Goal: Information Seeking & Learning: Learn about a topic

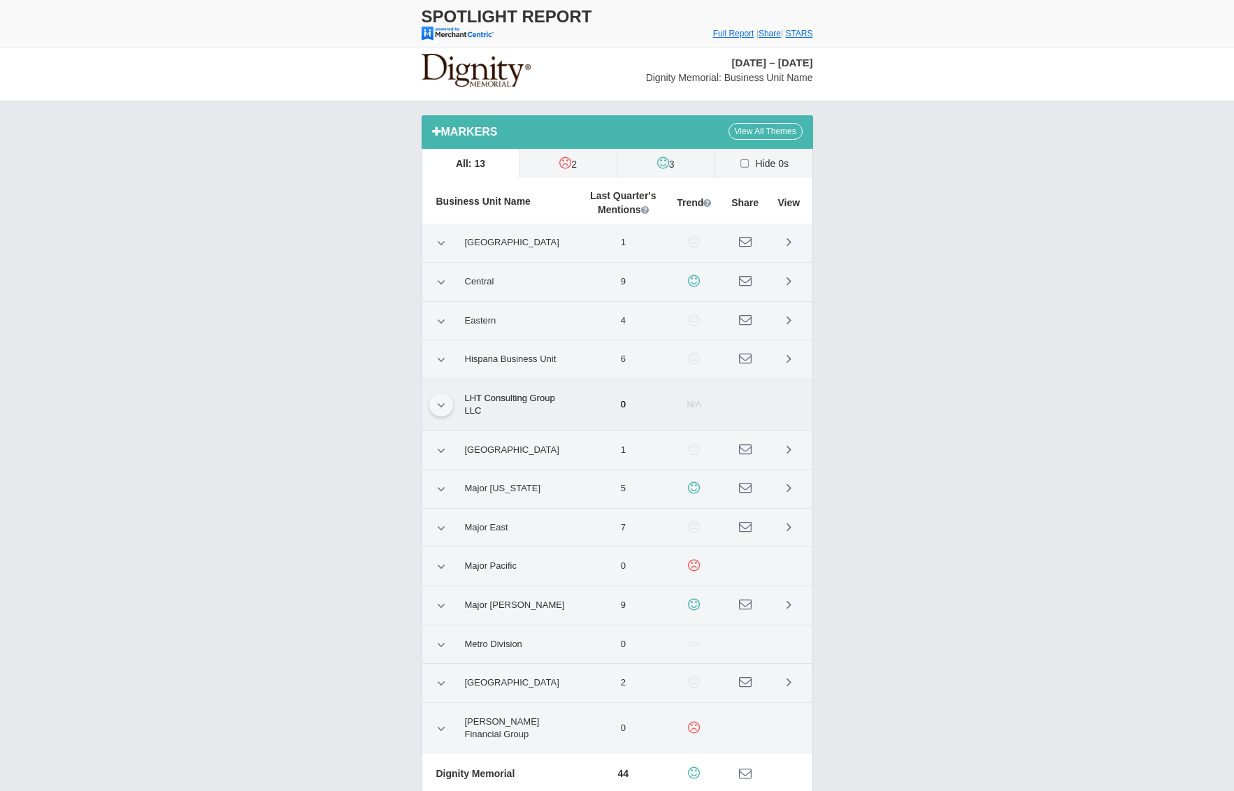
scroll to position [17, 0]
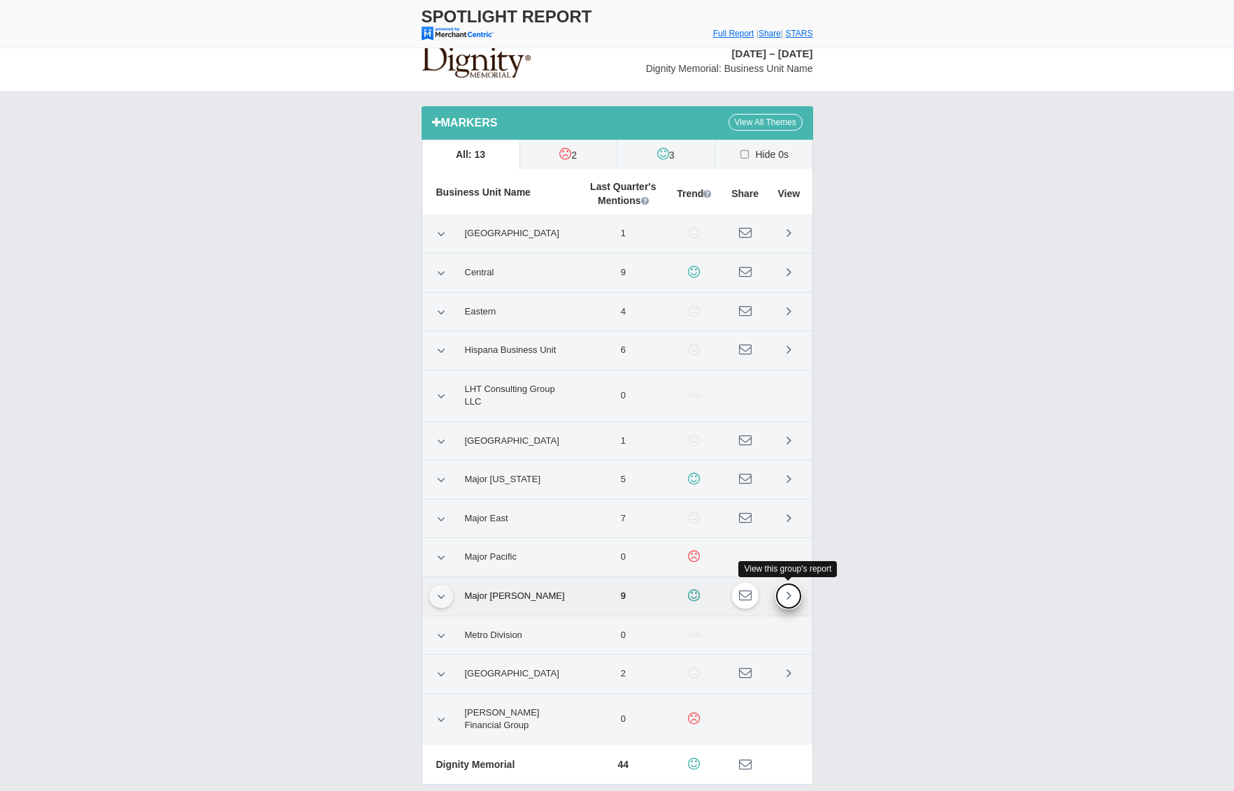
click at [785, 591] on link at bounding box center [788, 596] width 27 height 27
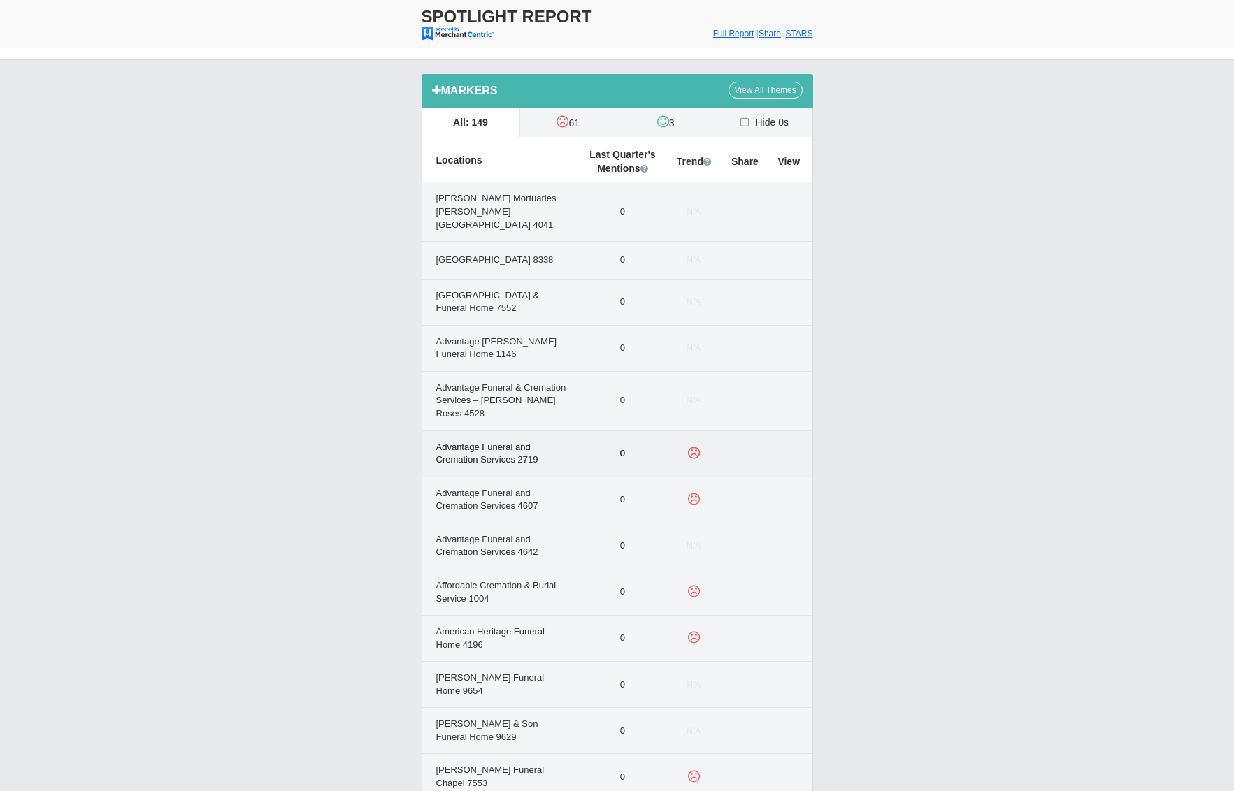
scroll to position [31, 0]
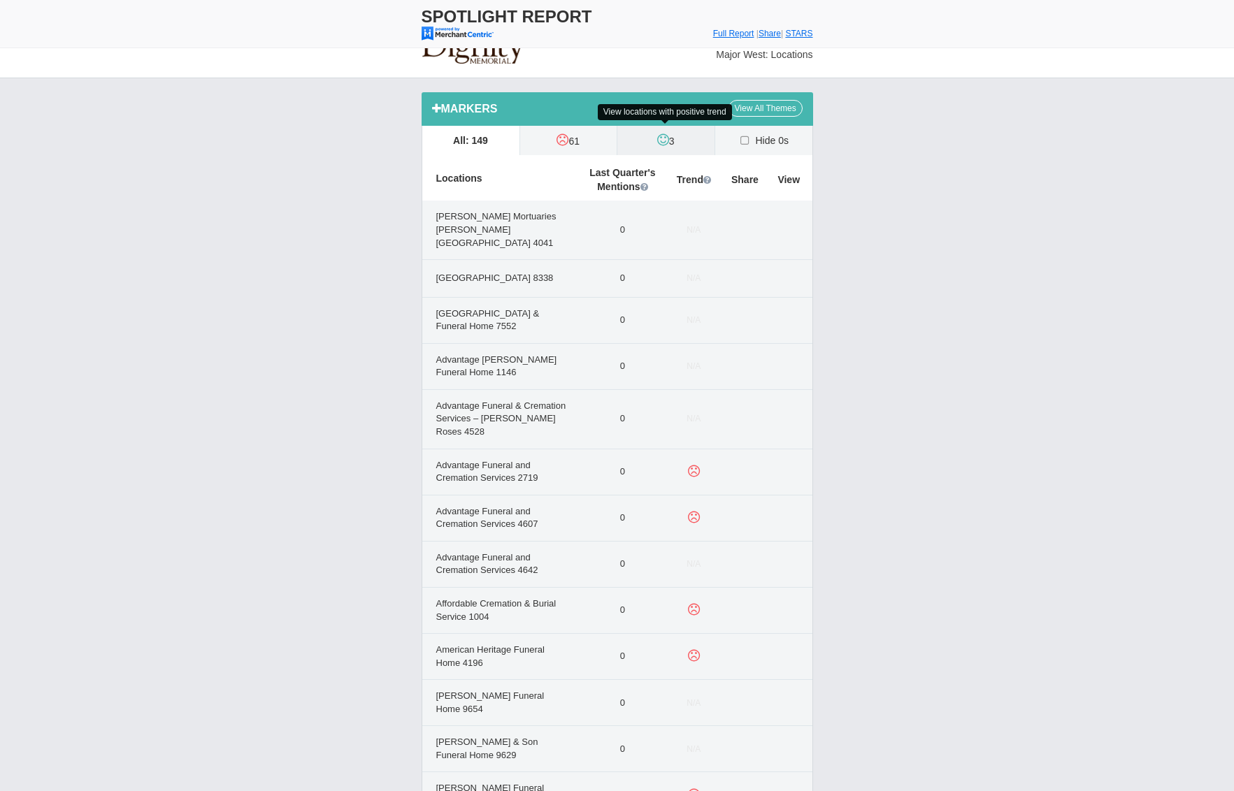
click at [673, 147] on label "3" at bounding box center [665, 140] width 97 height 29
click at [0, 0] on input "3" at bounding box center [0, 0] width 0 height 0
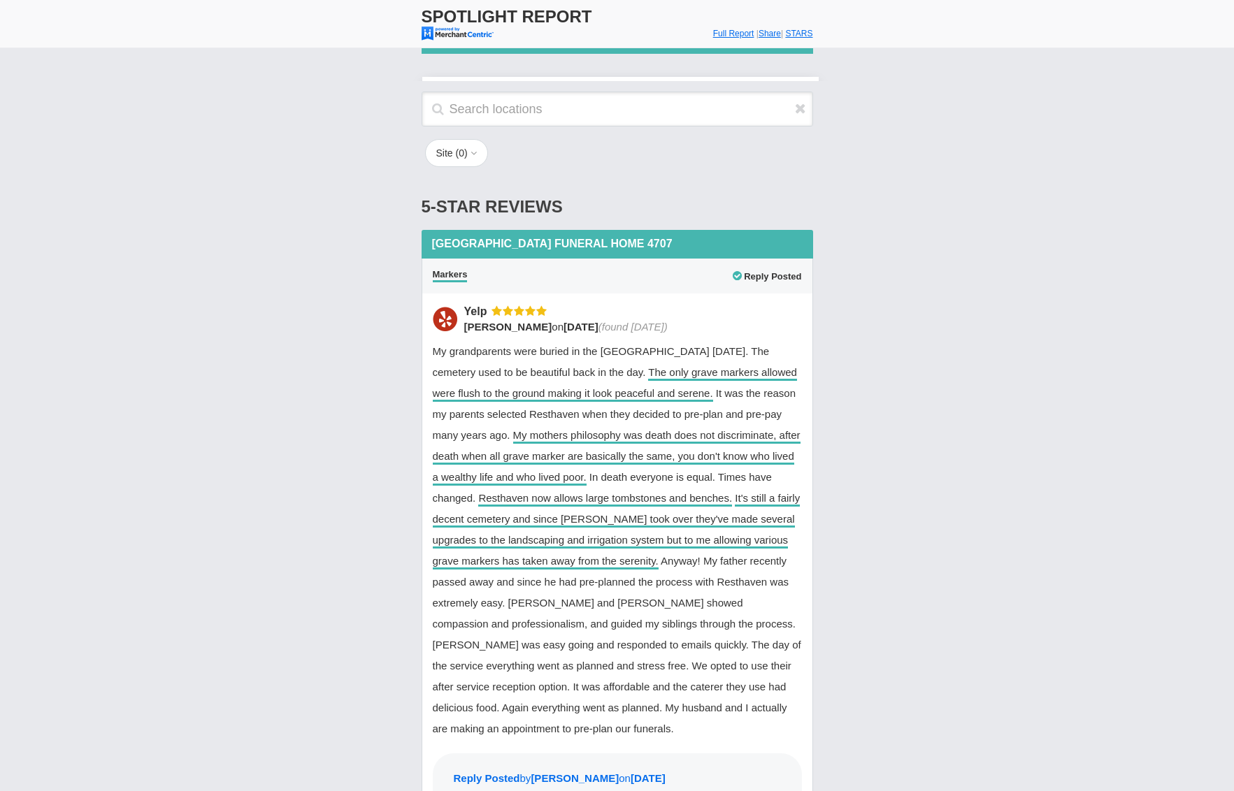
scroll to position [0, 0]
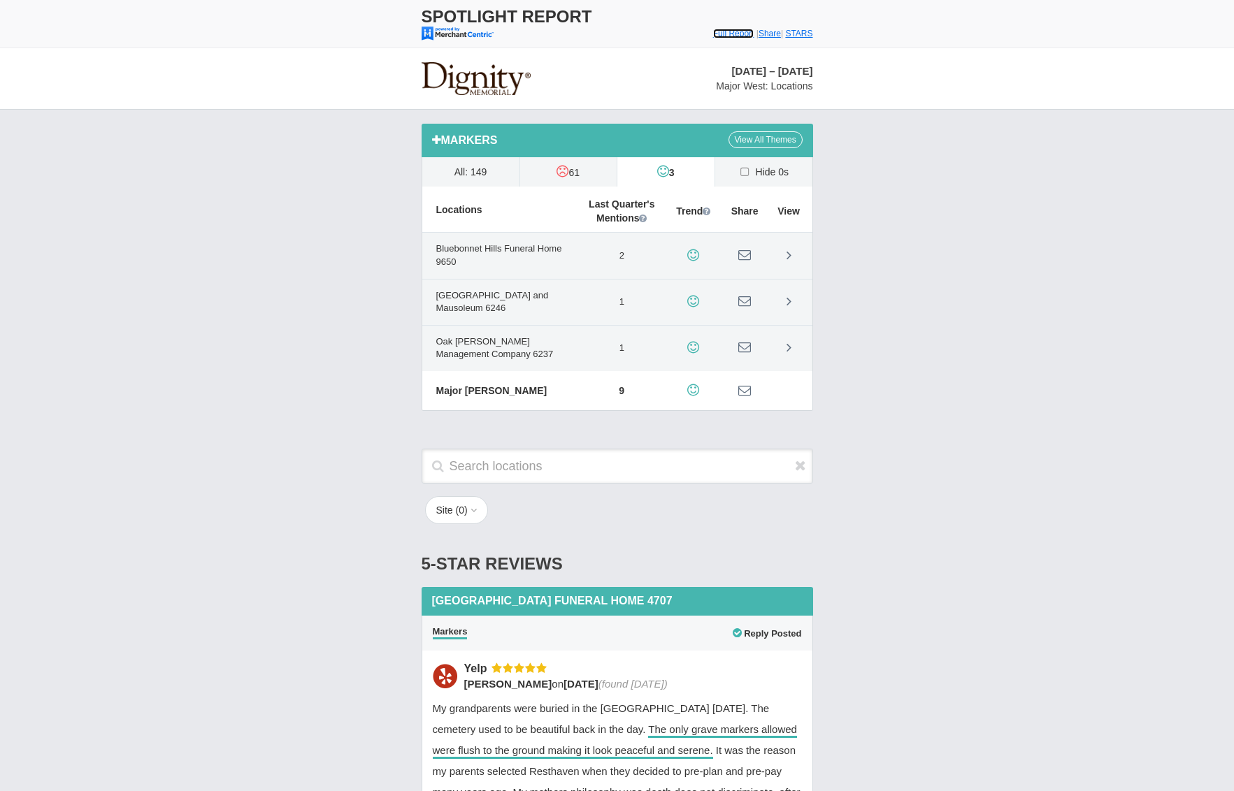
click at [713, 34] on font "Full Report" at bounding box center [733, 34] width 41 height 10
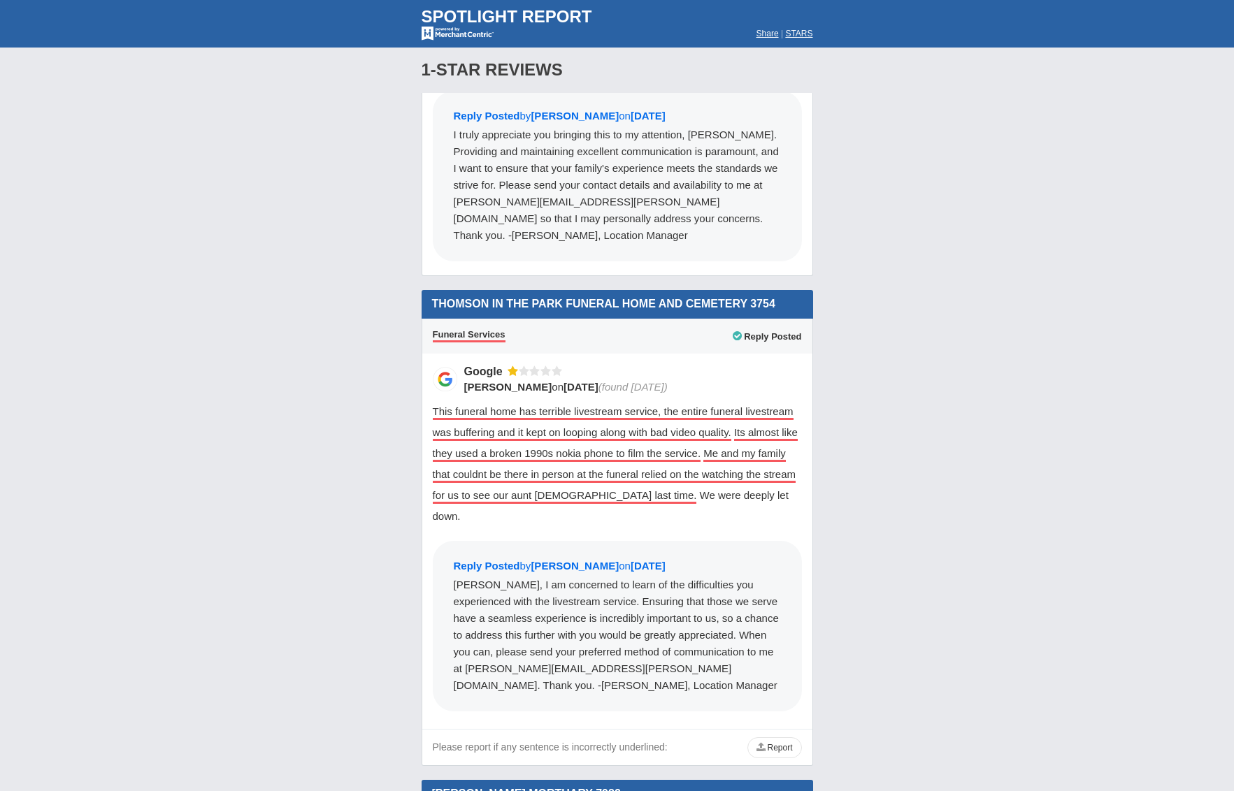
scroll to position [7879, 0]
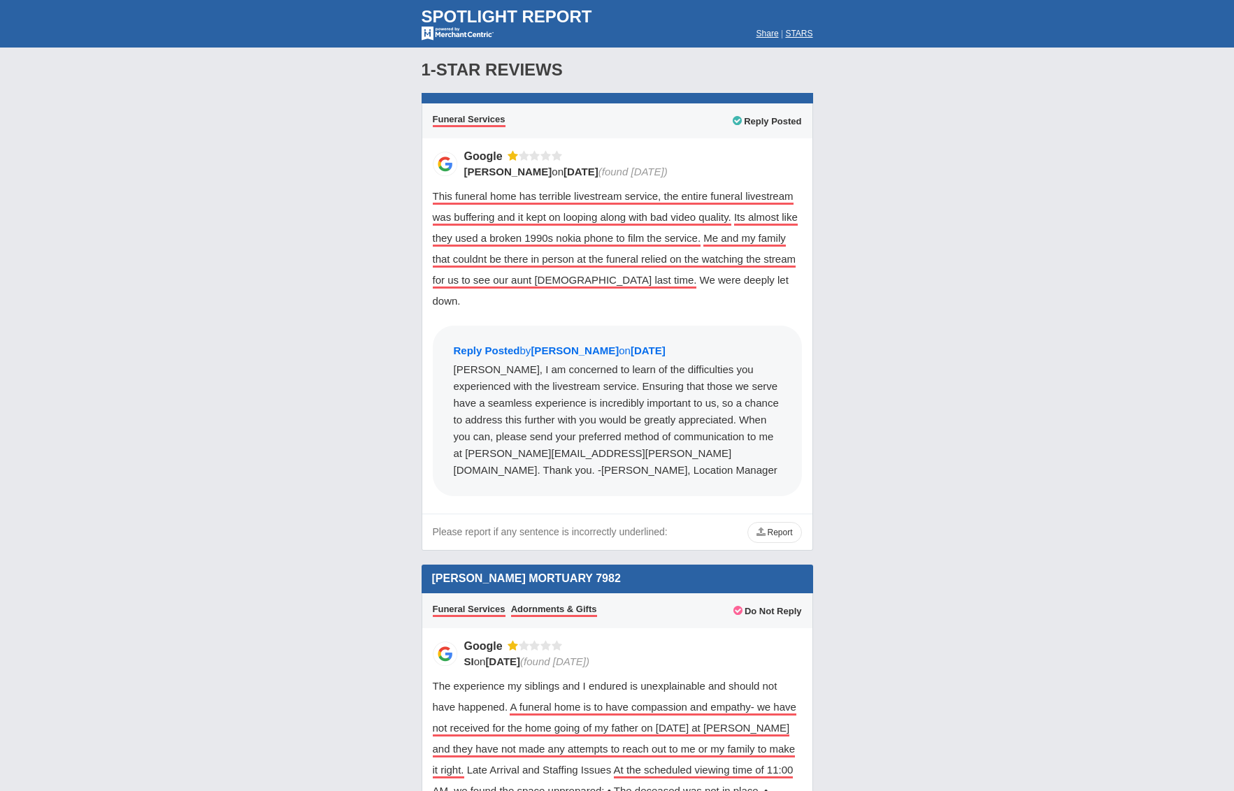
drag, startPoint x: 1022, startPoint y: 380, endPoint x: 1032, endPoint y: 379, distance: 10.6
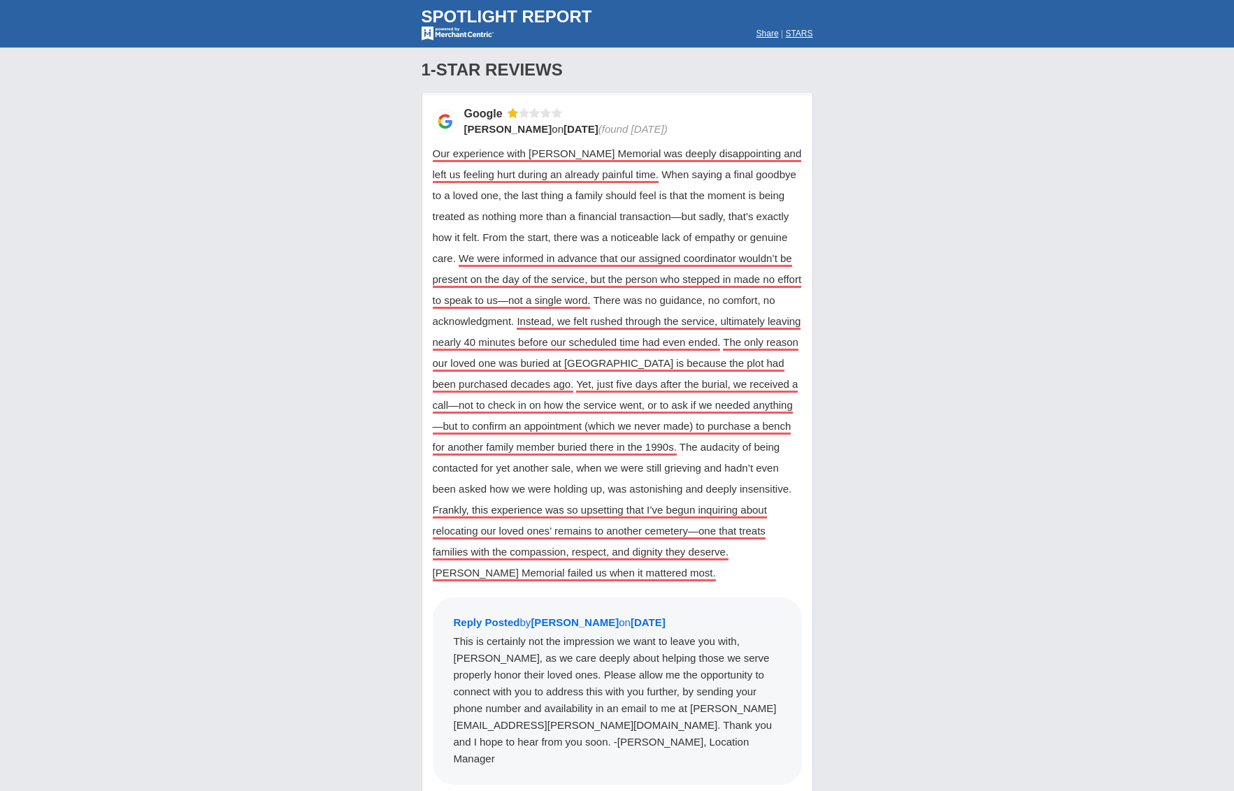
scroll to position [21099, 0]
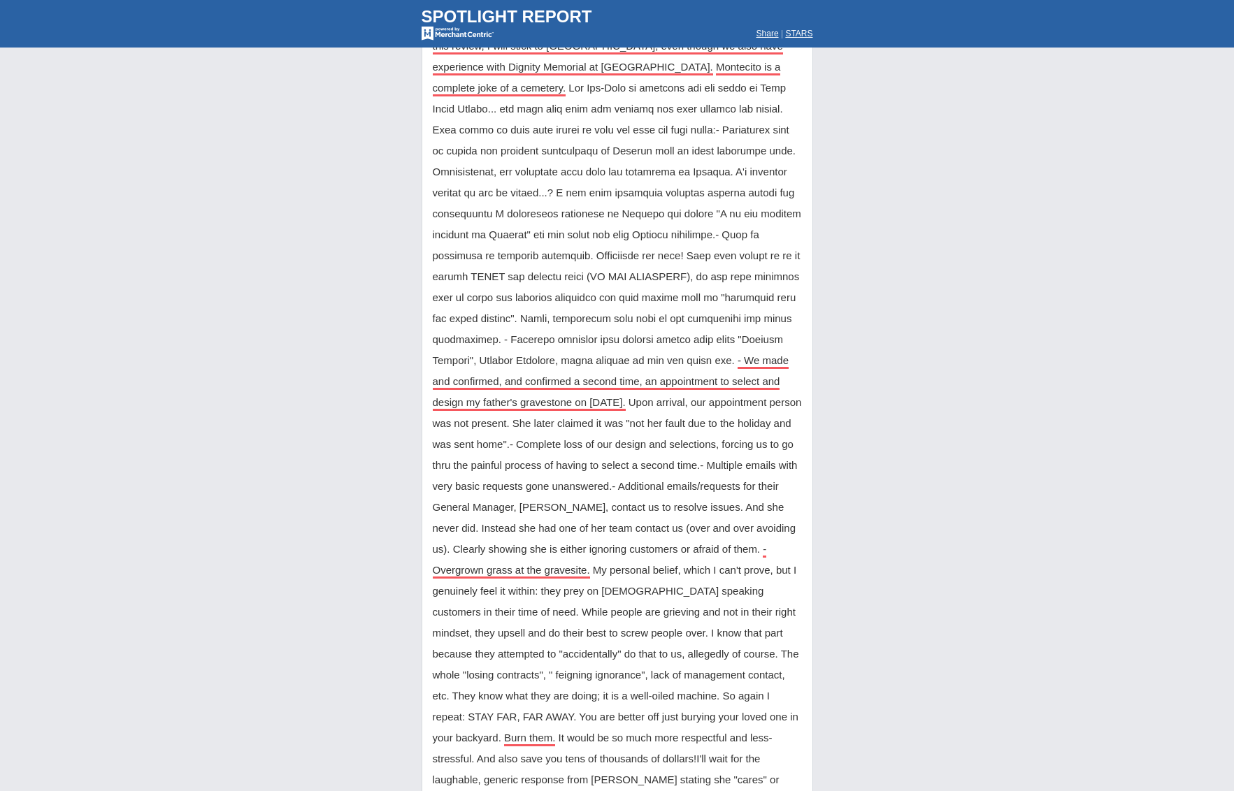
scroll to position [1338, 0]
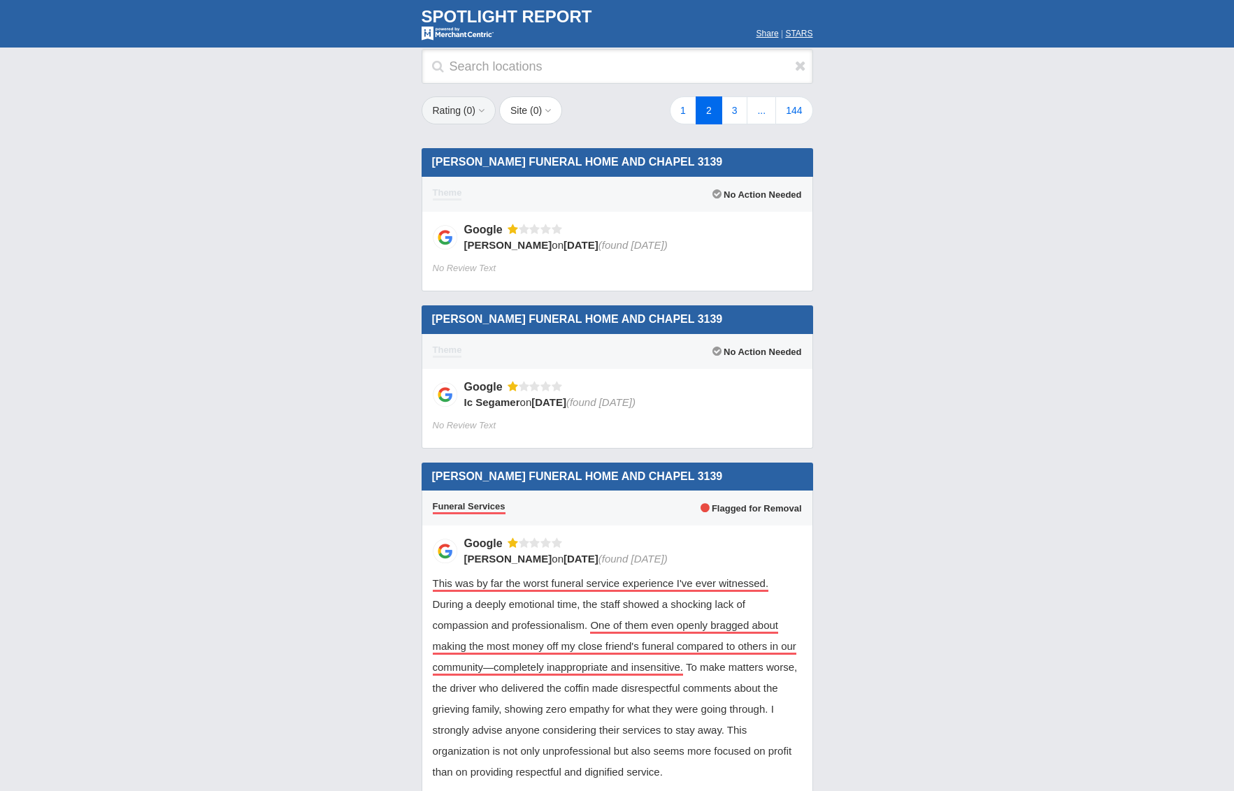
click at [476, 104] on button "Rating ( 0 )" at bounding box center [458, 110] width 75 height 28
click at [431, 211] on icon at bounding box center [435, 216] width 15 height 11
click at [0, 0] on star "4" at bounding box center [0, 0] width 0 height 0
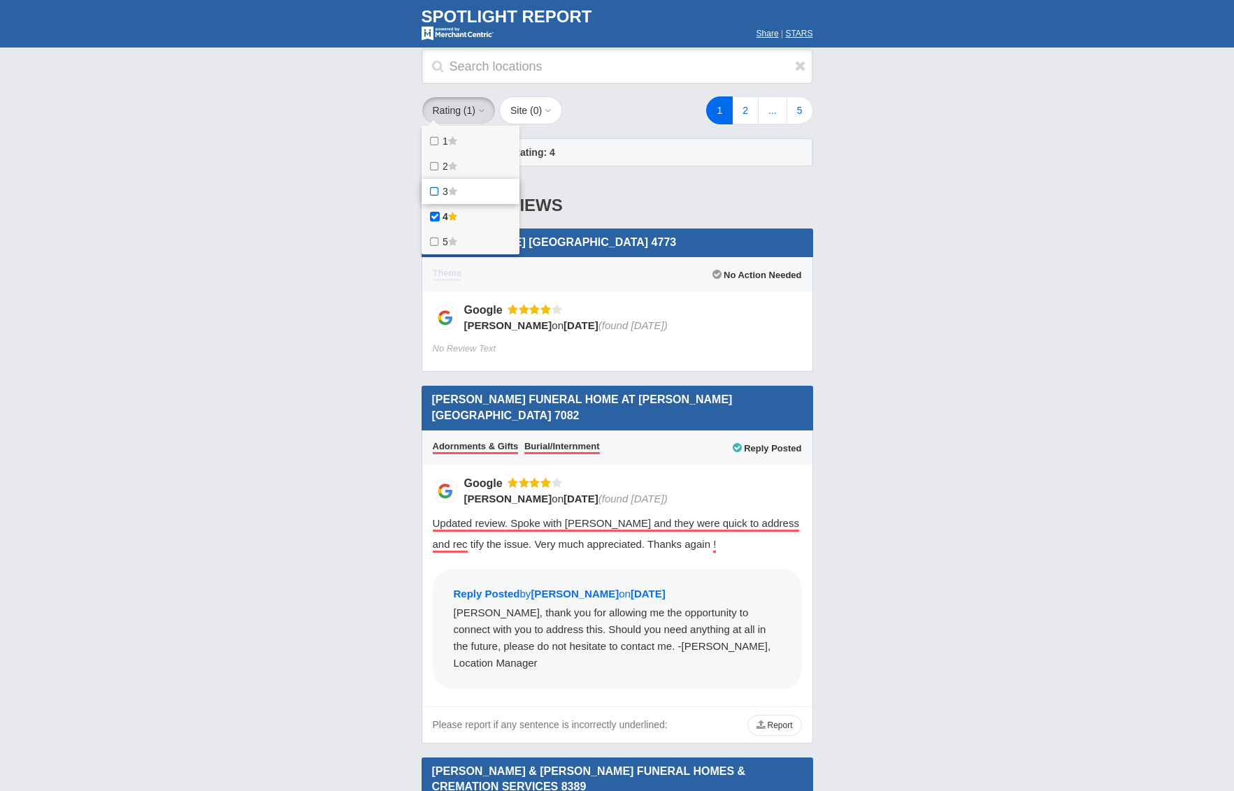
click at [434, 186] on icon at bounding box center [435, 191] width 15 height 11
click at [0, 0] on star "3" at bounding box center [0, 0] width 0 height 0
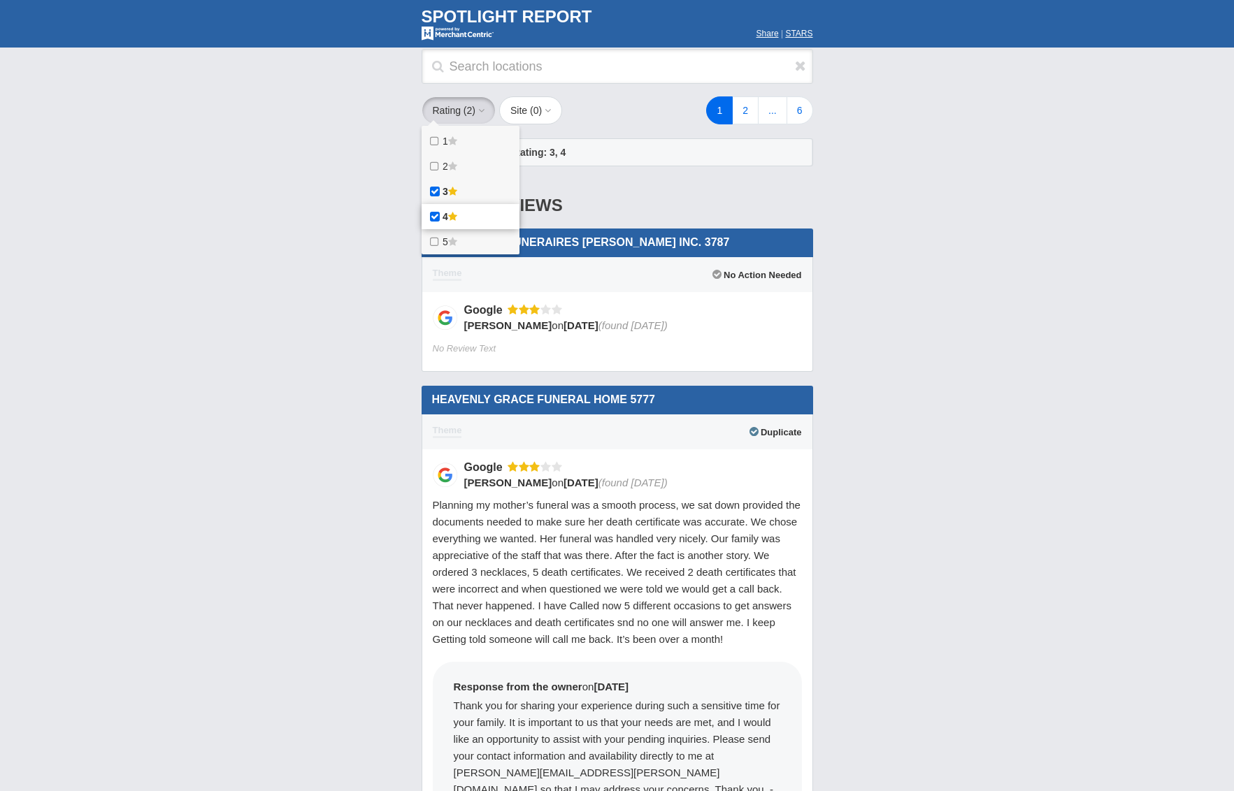
click at [433, 211] on icon at bounding box center [435, 216] width 15 height 11
click at [0, 0] on star "4" at bounding box center [0, 0] width 0 height 0
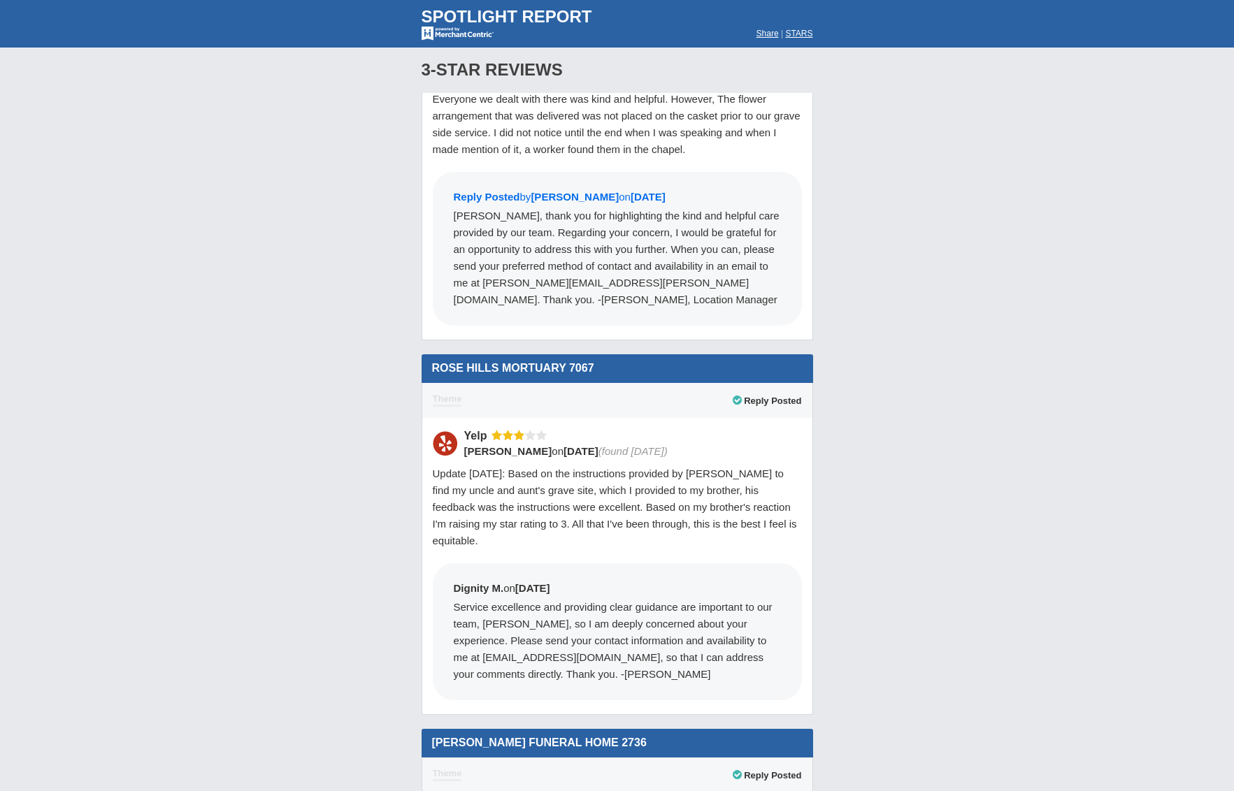
scroll to position [4701, 0]
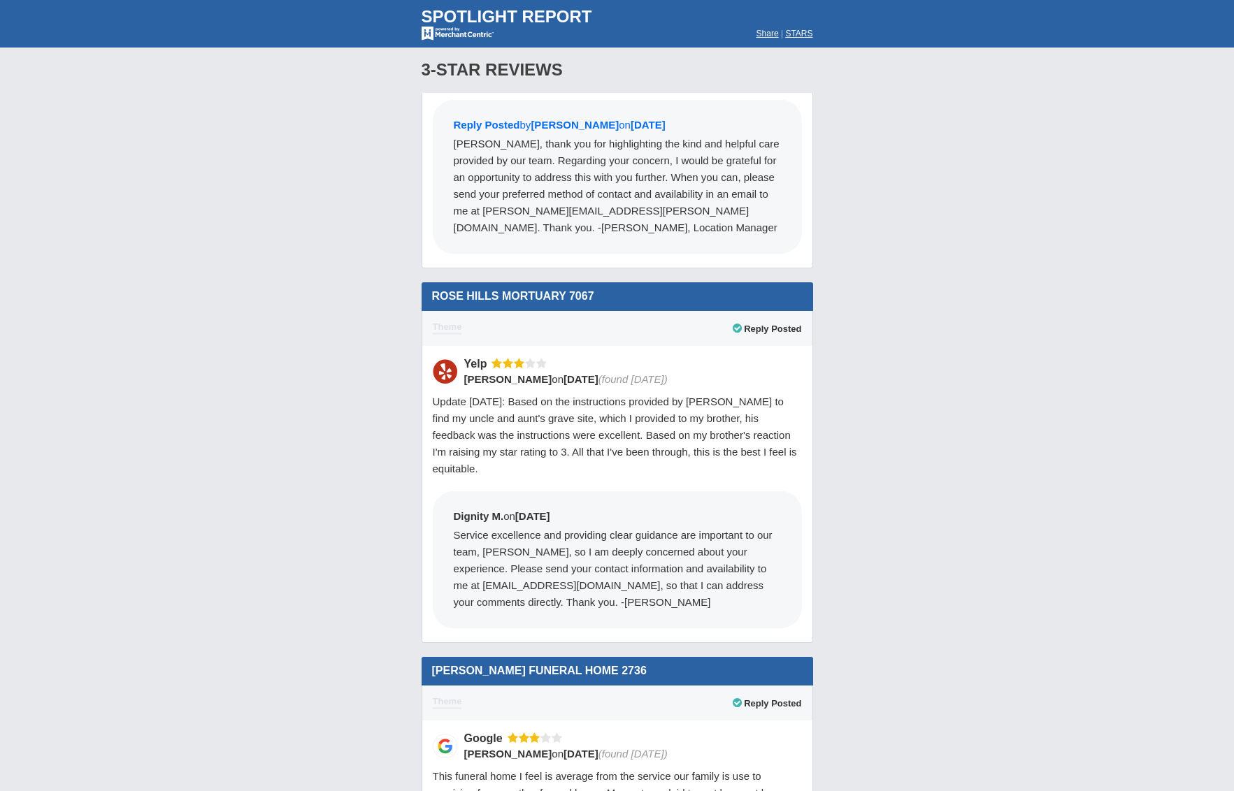
click at [615, 396] on span "Update 4/9/25: Based on the instructions provided by Rose Hills to find my uncl…" at bounding box center [615, 435] width 364 height 79
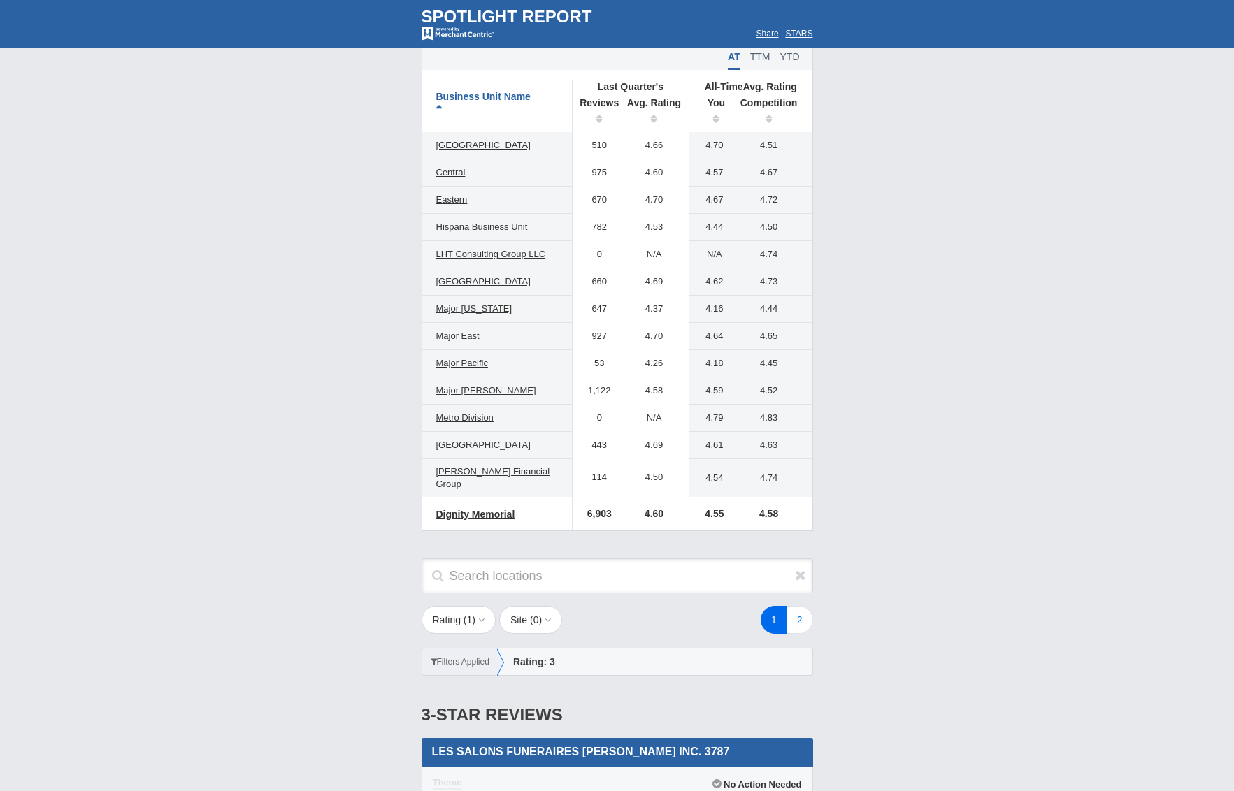
scroll to position [979, 0]
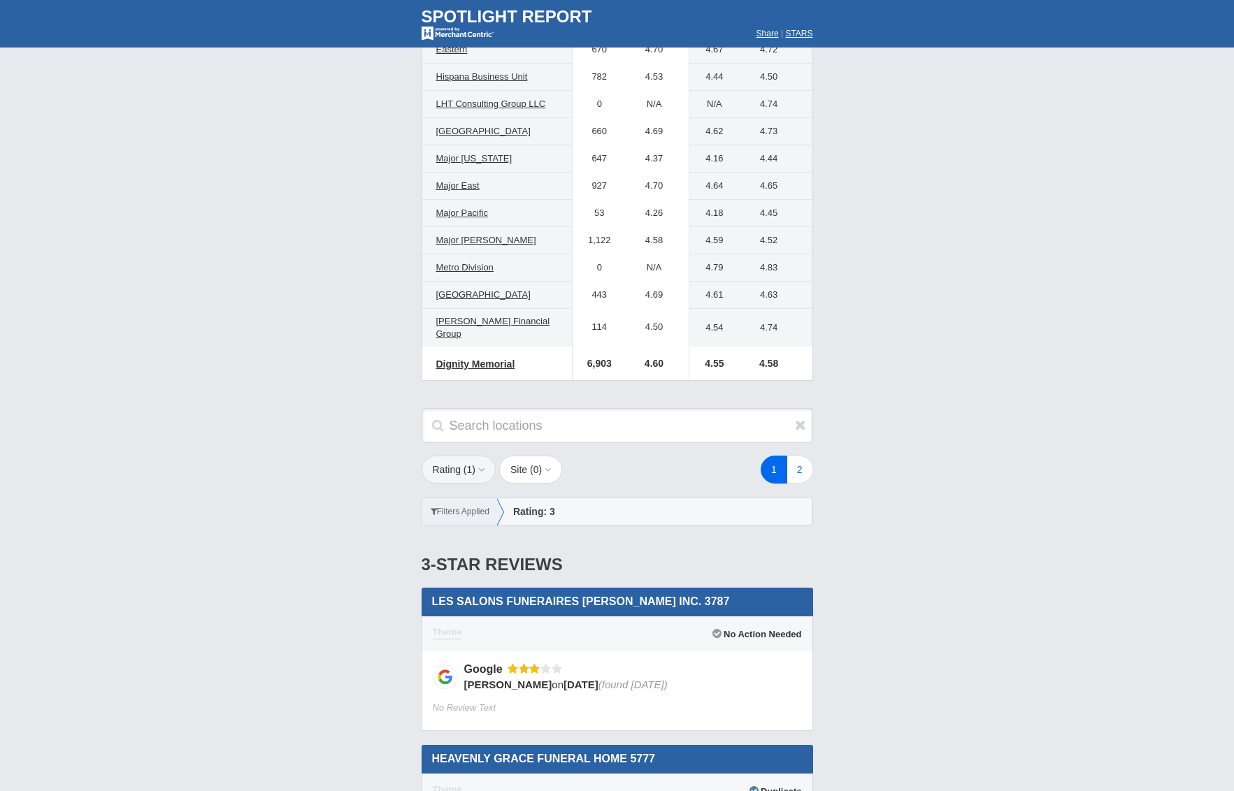
click at [477, 465] on icon "button" at bounding box center [479, 470] width 9 height 10
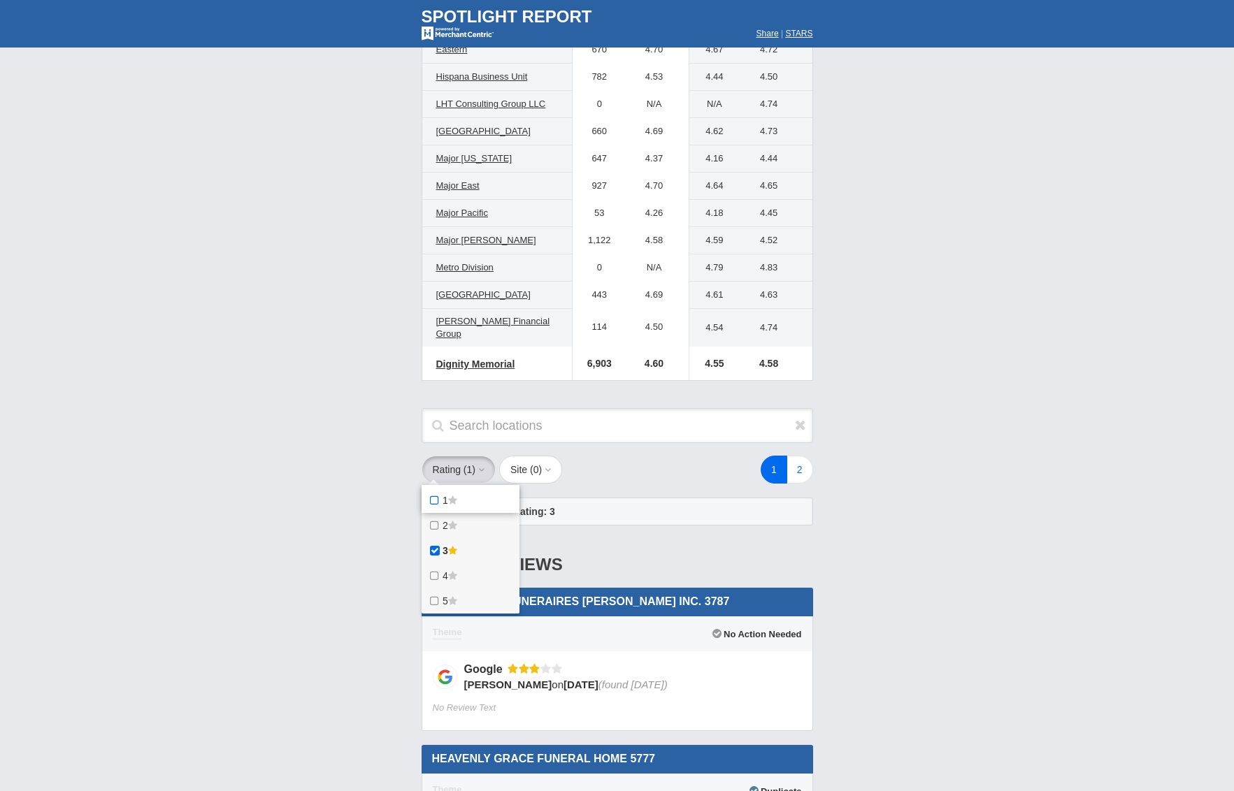
click at [448, 495] on span "1" at bounding box center [445, 500] width 6 height 11
click at [0, 0] on star "1" at bounding box center [0, 0] width 0 height 0
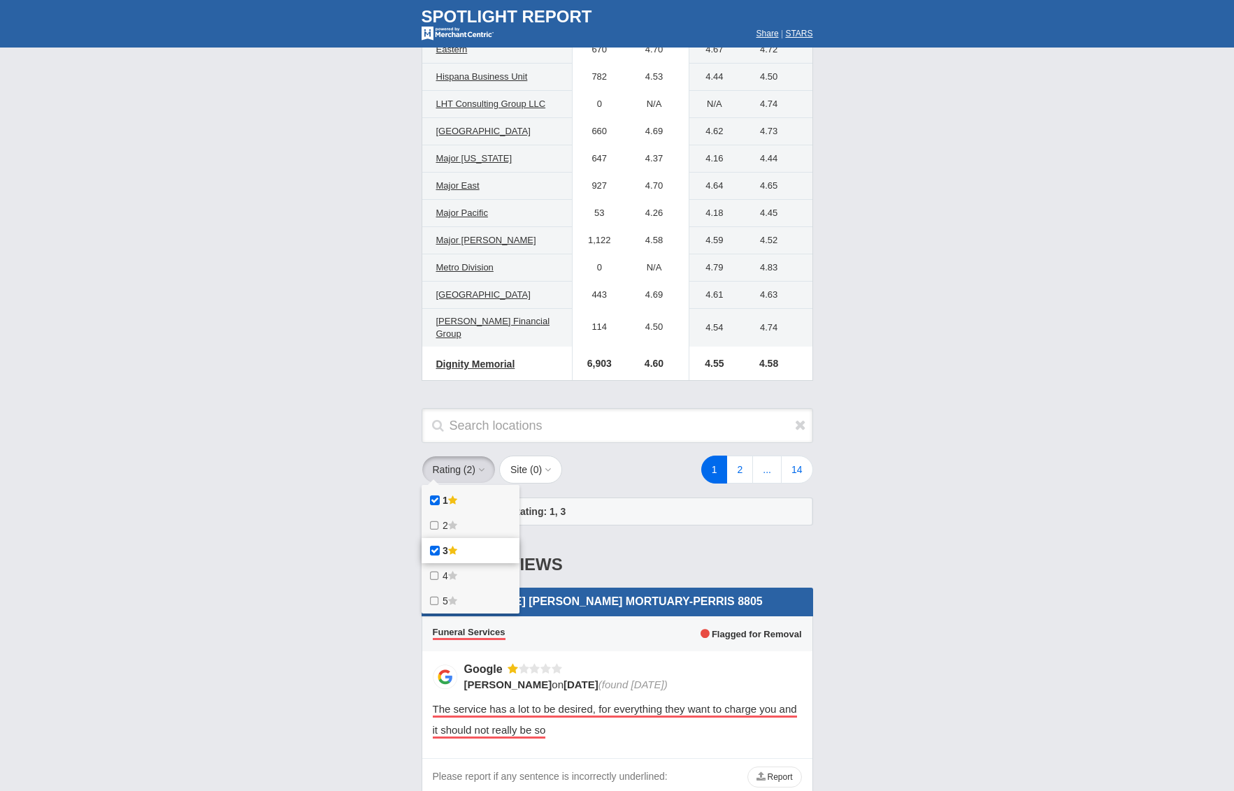
click at [429, 545] on icon at bounding box center [435, 550] width 15 height 11
click at [0, 0] on star "3" at bounding box center [0, 0] width 0 height 0
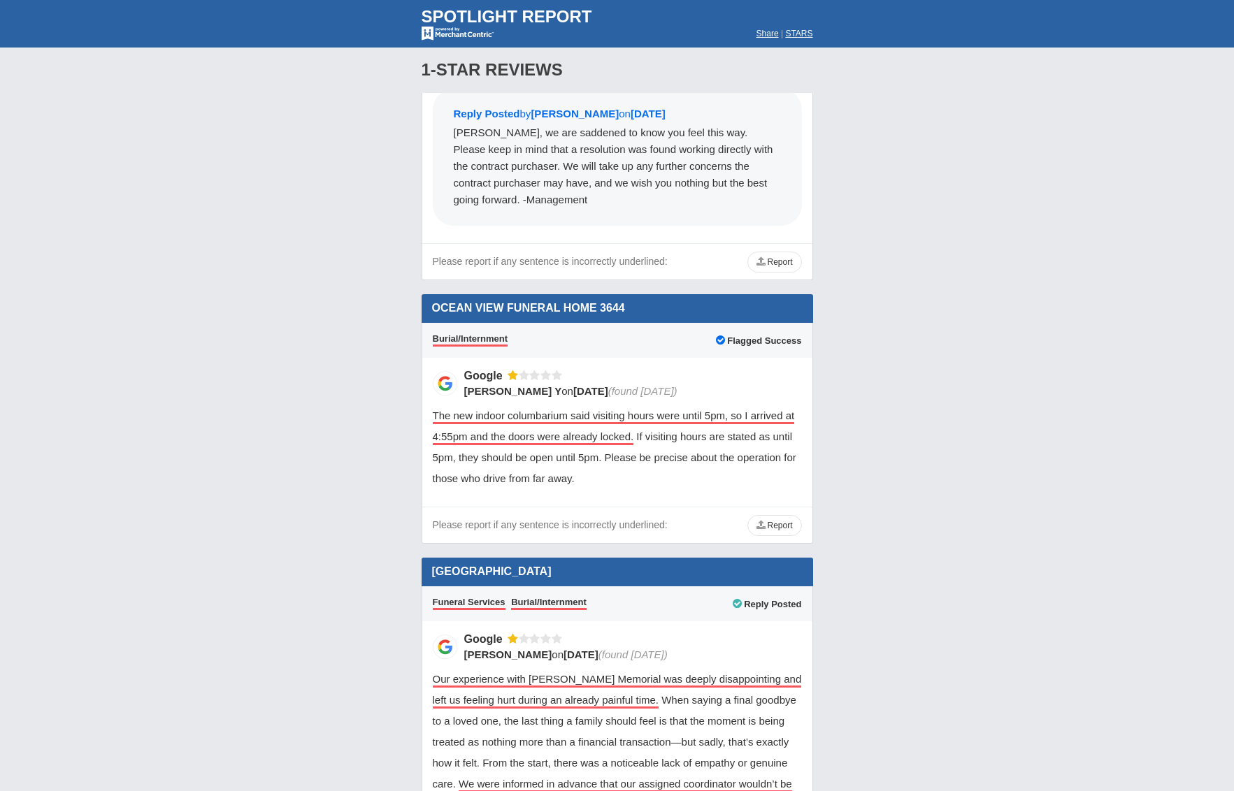
scroll to position [21140, 0]
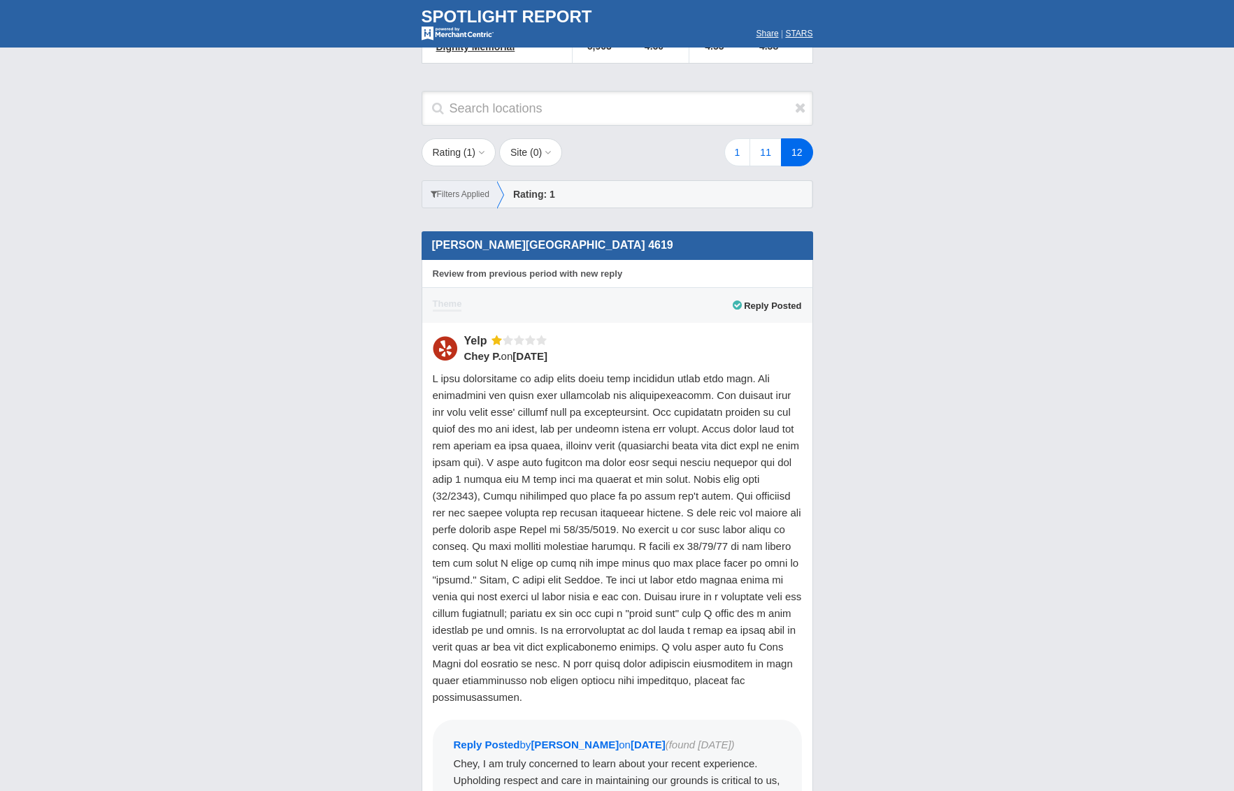
scroll to position [1054, 0]
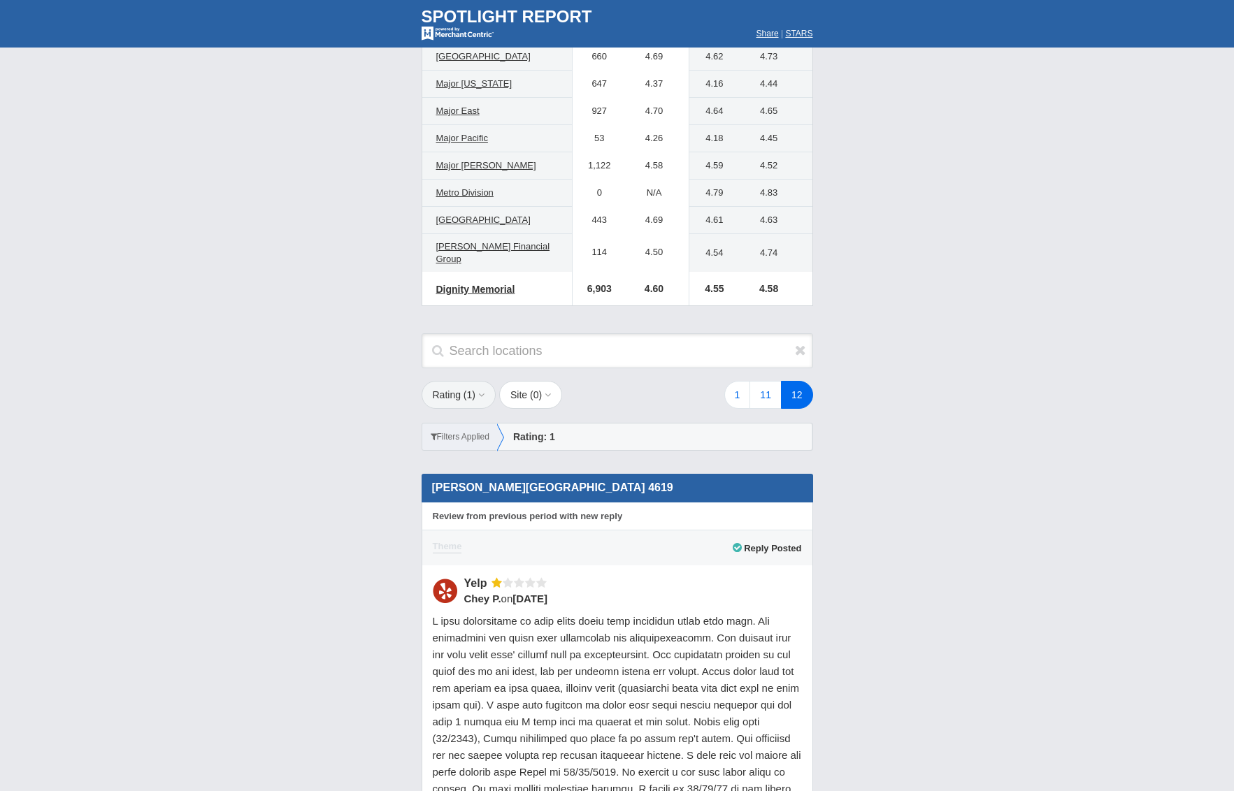
click at [471, 381] on button "Rating ( 1 )" at bounding box center [458, 395] width 75 height 28
click at [448, 496] on span "4" at bounding box center [445, 501] width 6 height 11
click at [0, 0] on star "4" at bounding box center [0, 0] width 0 height 0
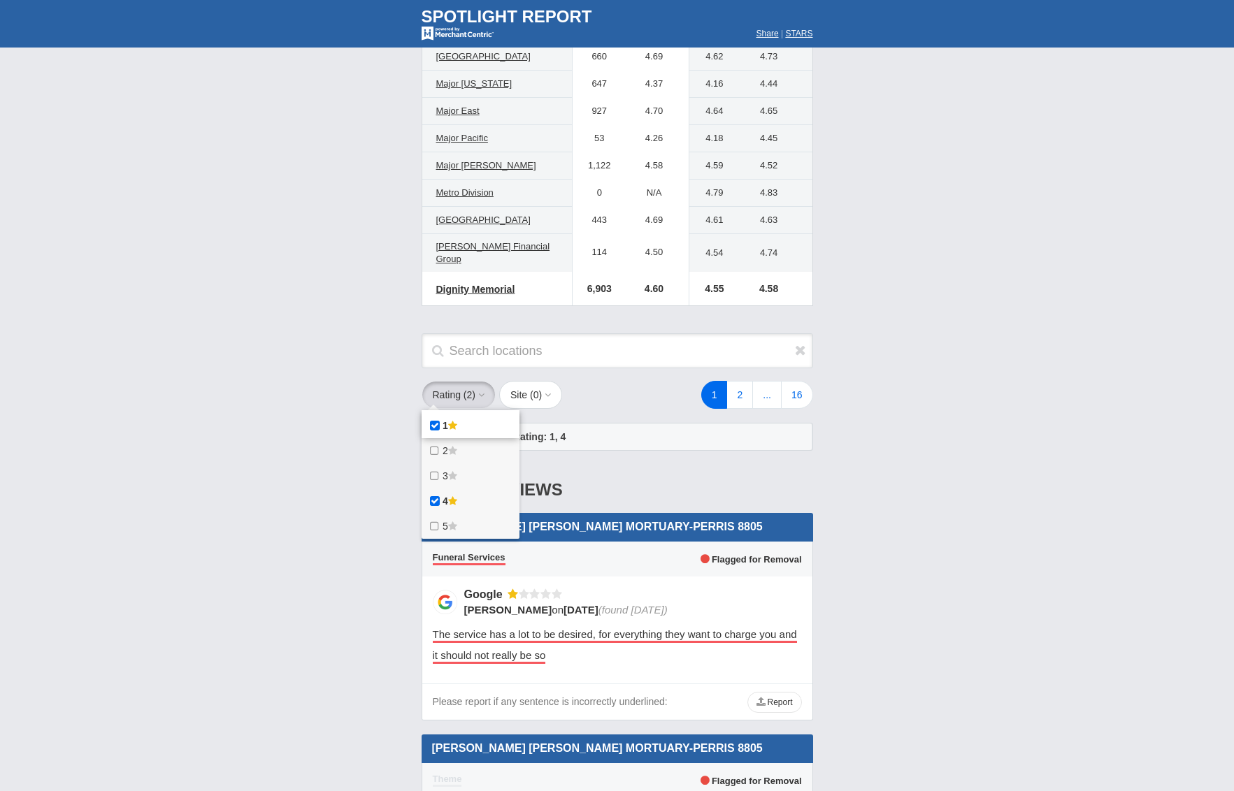
click at [432, 420] on icon at bounding box center [435, 425] width 15 height 11
click at [0, 0] on star "1" at bounding box center [0, 0] width 0 height 0
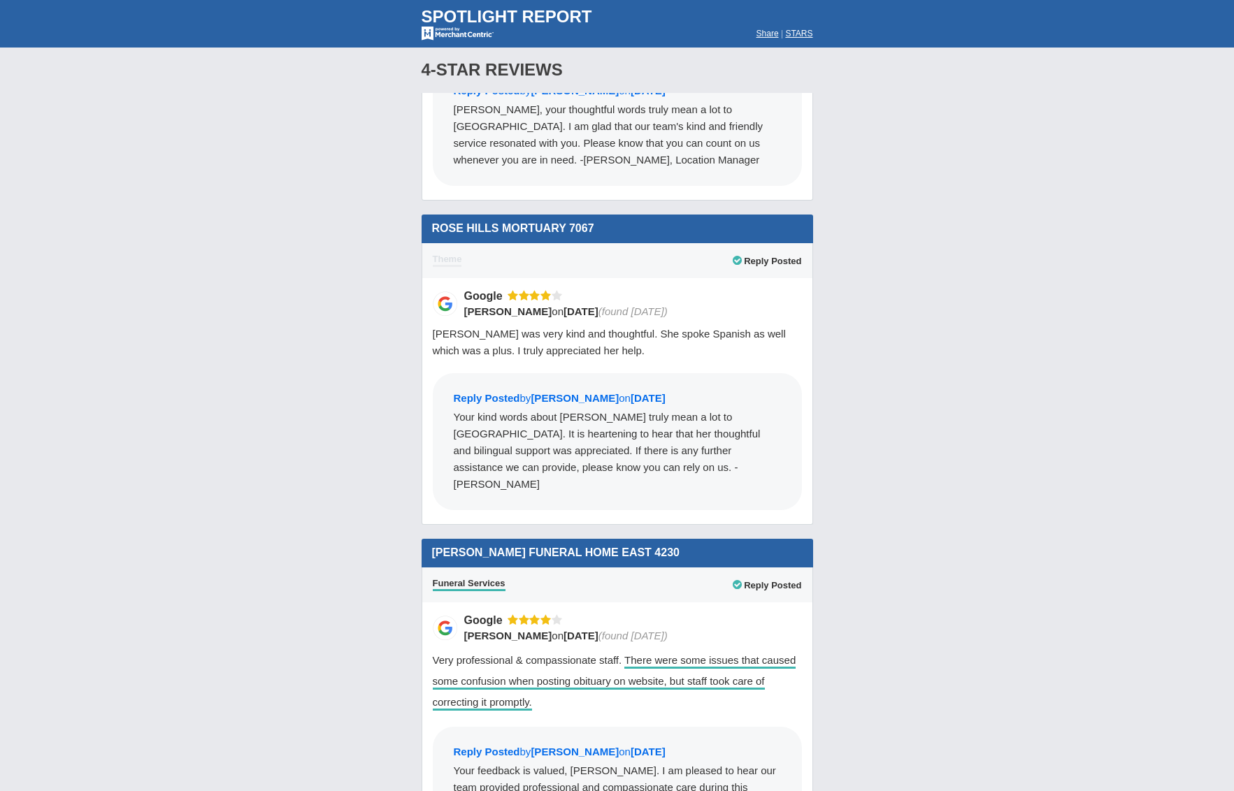
scroll to position [17614, 0]
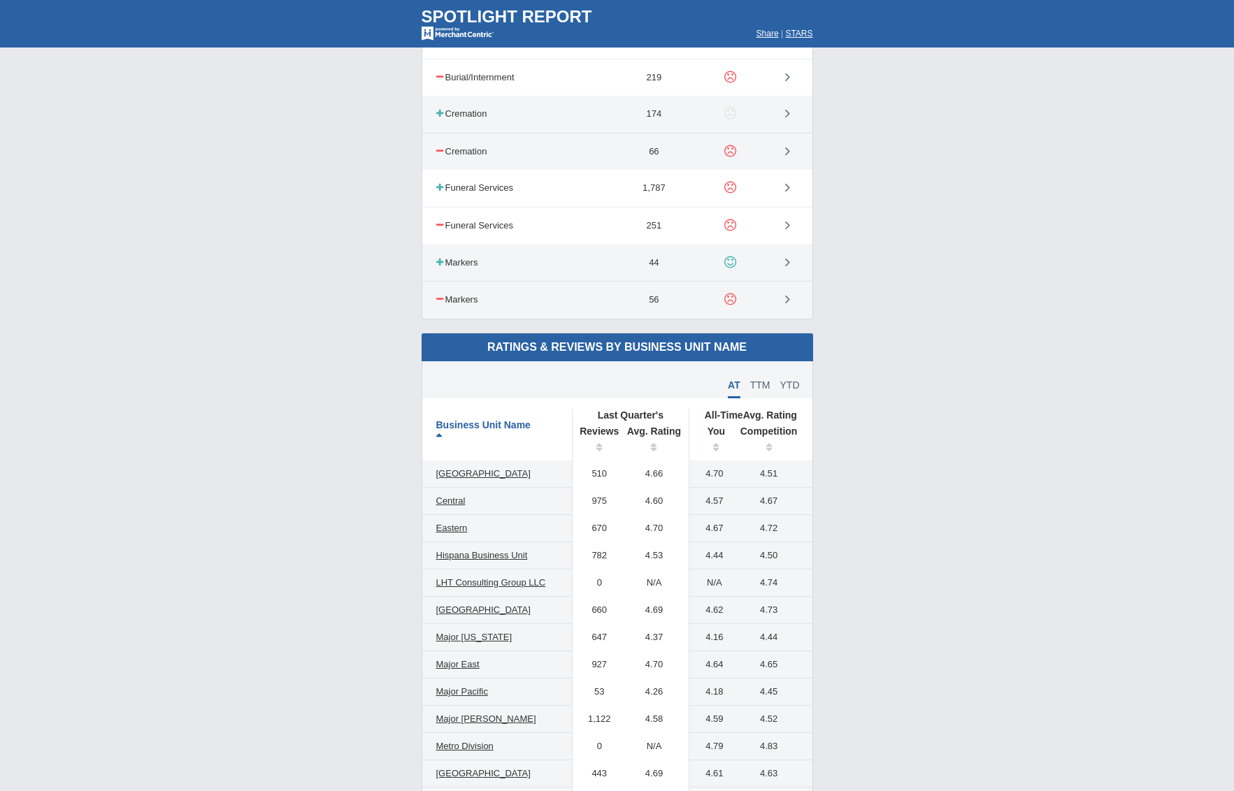
scroll to position [0, 0]
